Goal: Browse casually: Explore the website without a specific task or goal

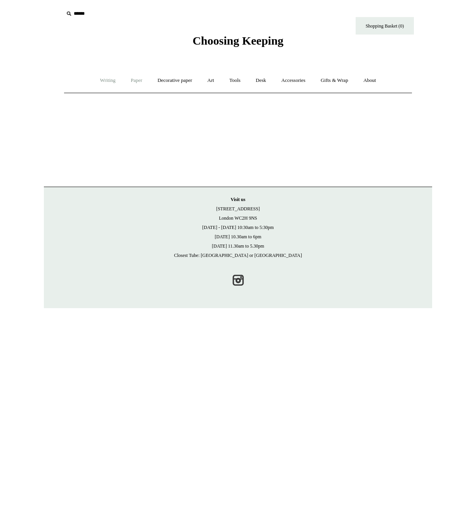
click at [136, 81] on link "Paper +" at bounding box center [137, 80] width 26 height 21
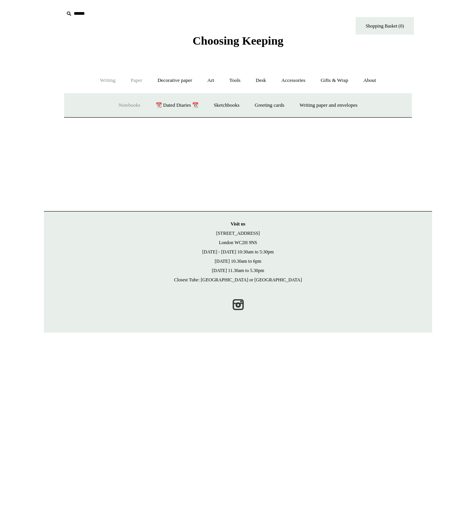
click at [121, 106] on link "Notebooks +" at bounding box center [129, 105] width 36 height 21
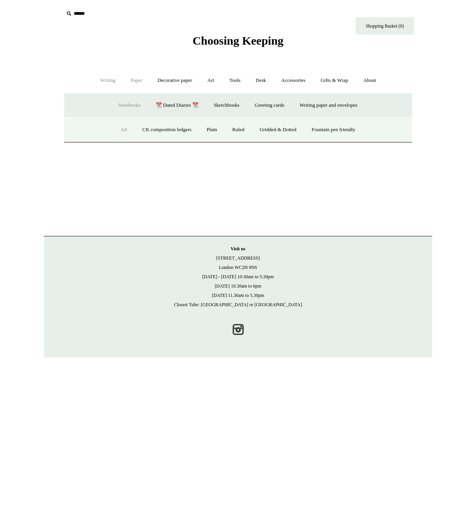
click at [119, 130] on link "All" at bounding box center [124, 130] width 21 height 21
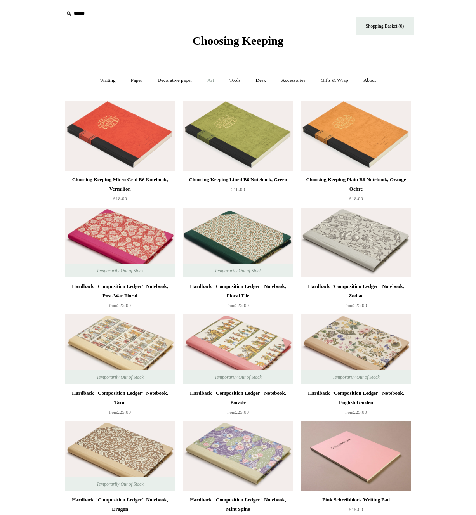
click at [210, 80] on link "Art +" at bounding box center [210, 80] width 21 height 21
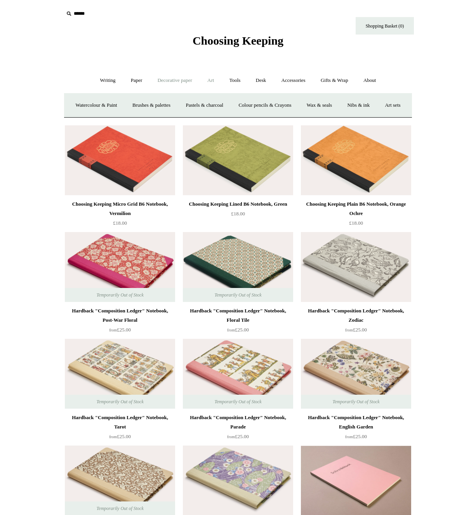
click at [187, 82] on link "Decorative paper +" at bounding box center [175, 80] width 49 height 21
click at [289, 78] on link "Accessories +" at bounding box center [294, 80] width 38 height 21
click at [220, 102] on link "Light mills" at bounding box center [231, 105] width 36 height 21
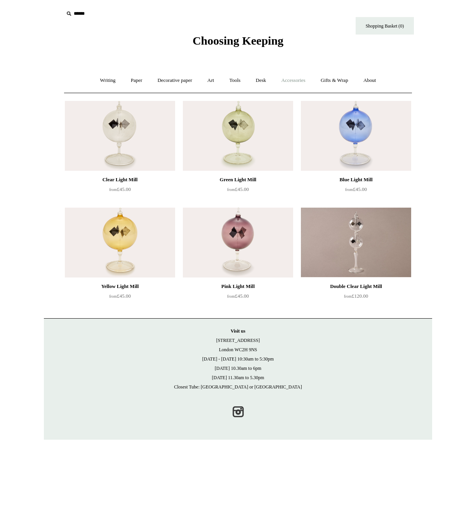
click at [304, 80] on link "Accessories +" at bounding box center [294, 80] width 38 height 21
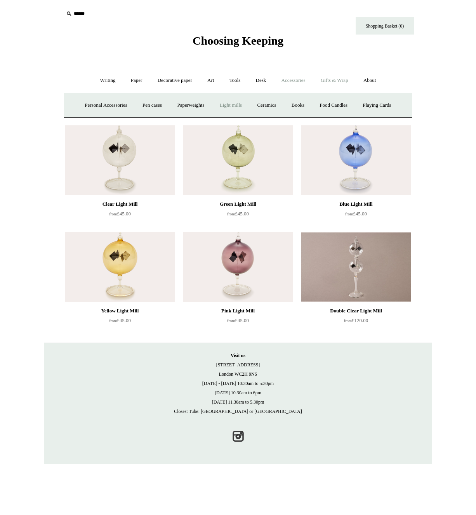
click at [342, 80] on link "Gifts & Wrap +" at bounding box center [335, 80] width 42 height 21
click at [96, 107] on link "Greeting cards +" at bounding box center [101, 105] width 43 height 21
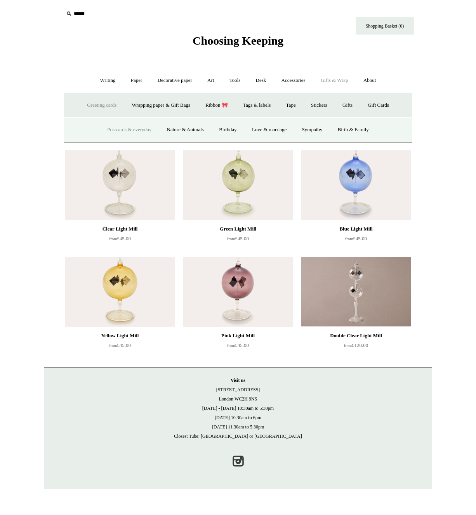
click at [135, 133] on link "Postcards & everyday" at bounding box center [129, 130] width 58 height 21
